Goal: Ask a question

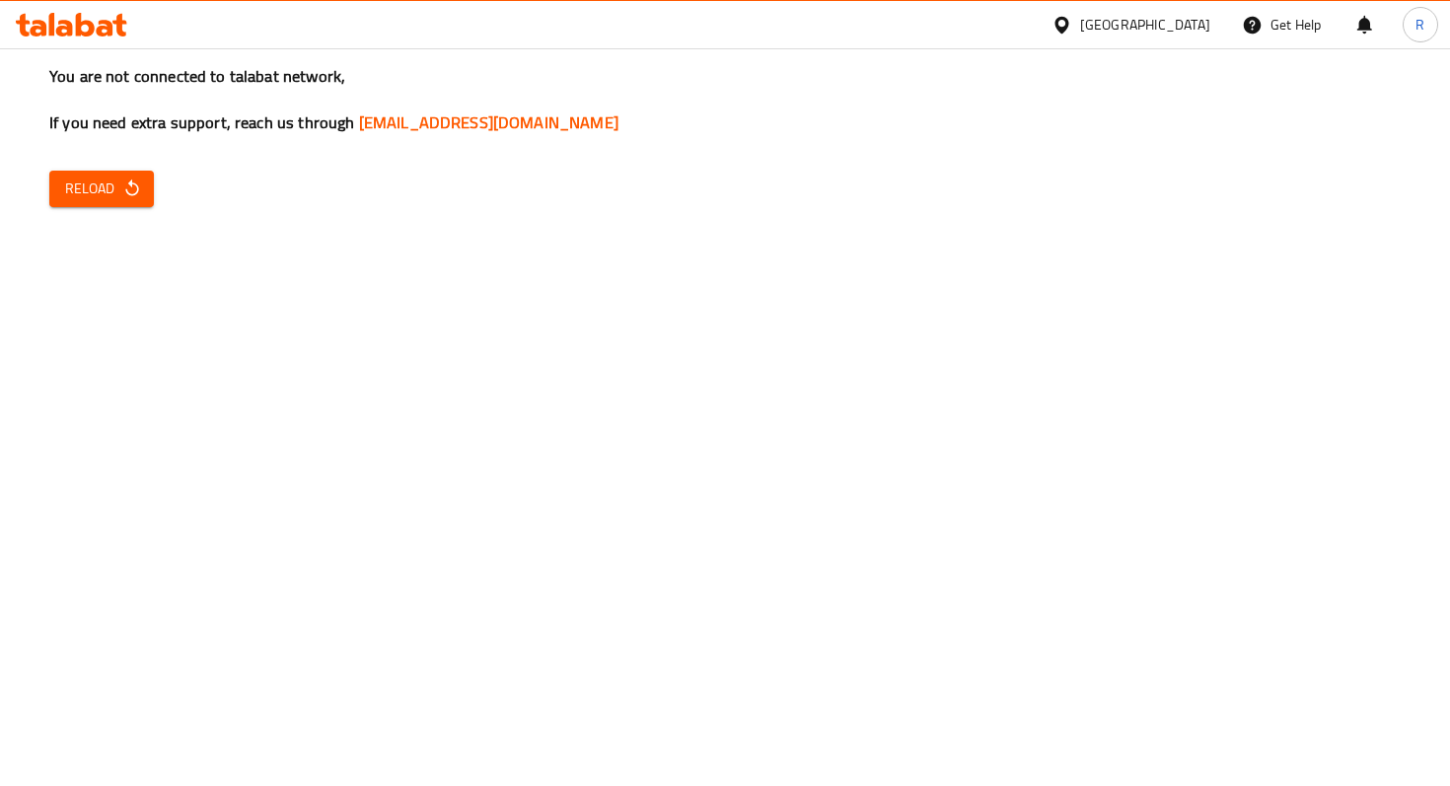
click at [93, 186] on span "Reload" at bounding box center [101, 189] width 73 height 25
click at [135, 178] on icon "button" at bounding box center [132, 188] width 20 height 20
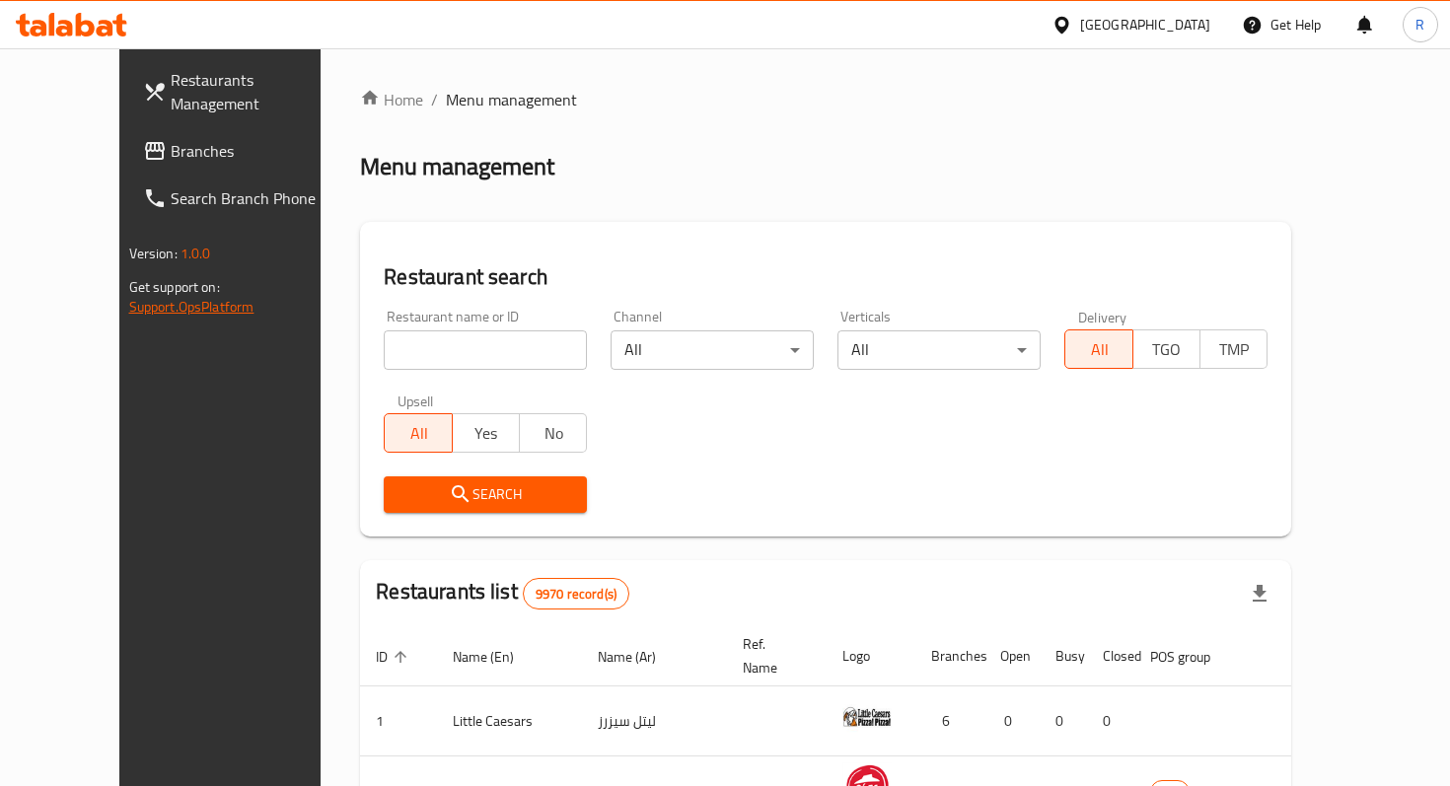
click at [129, 294] on link "Support.OpsPlatform" at bounding box center [191, 307] width 125 height 26
click at [767, 189] on div "Home / Menu management Menu management Restaurant search Restaurant name or ID …" at bounding box center [825, 707] width 931 height 1238
click at [1265, 33] on div "Get Help" at bounding box center [1282, 24] width 80 height 47
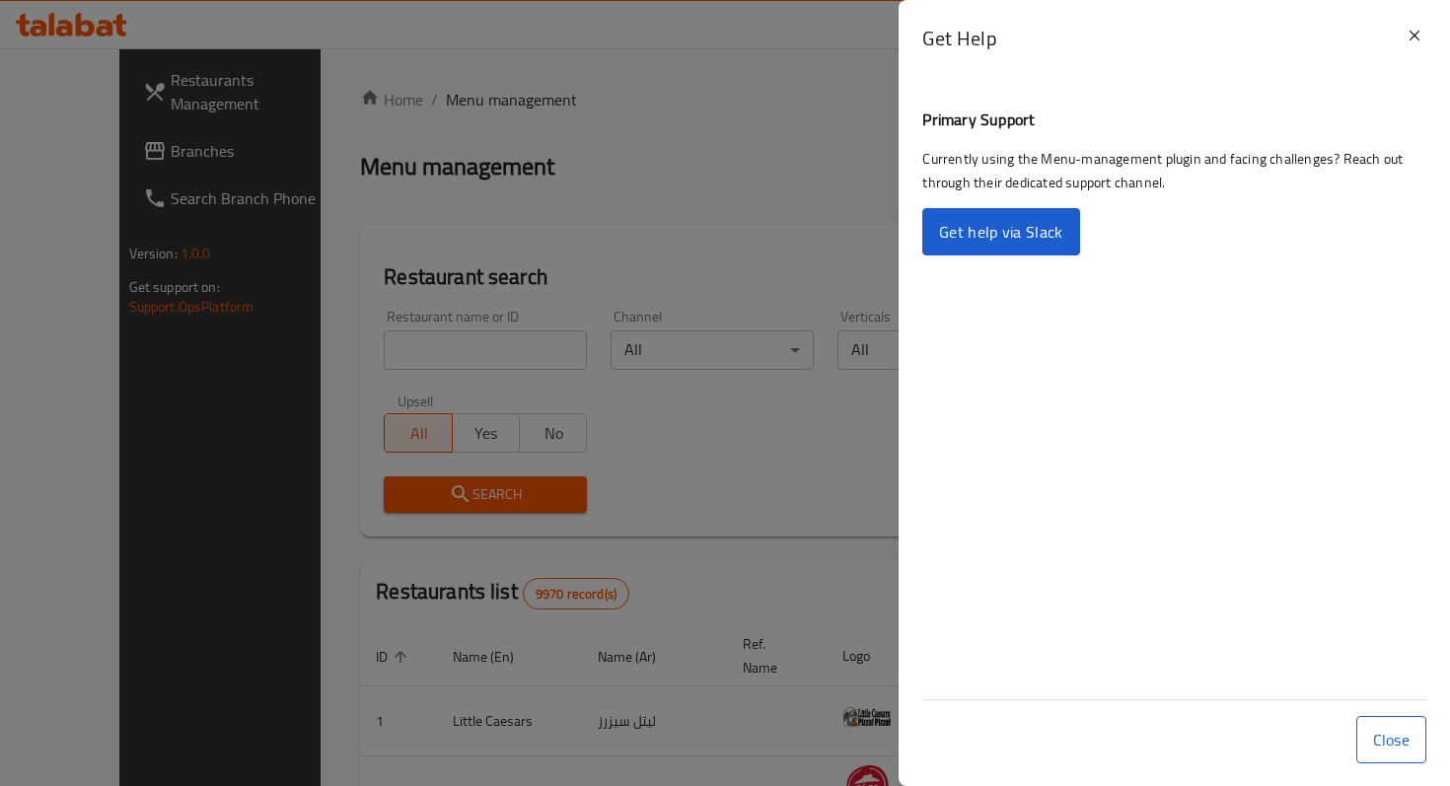
click at [1033, 231] on link "Get help via Slack" at bounding box center [1000, 231] width 157 height 47
click at [1400, 36] on div "Get Help" at bounding box center [1162, 58] width 480 height 68
click at [1409, 33] on icon at bounding box center [1414, 36] width 24 height 24
